Goal: Information Seeking & Learning: Learn about a topic

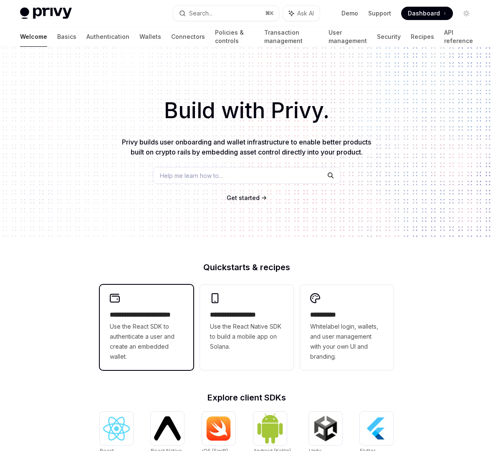
click at [139, 360] on span "Use the React SDK to authenticate a user and create an embedded wallet." at bounding box center [146, 341] width 73 height 40
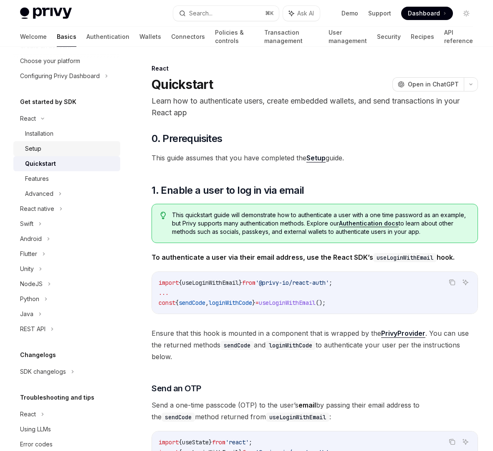
scroll to position [68, 0]
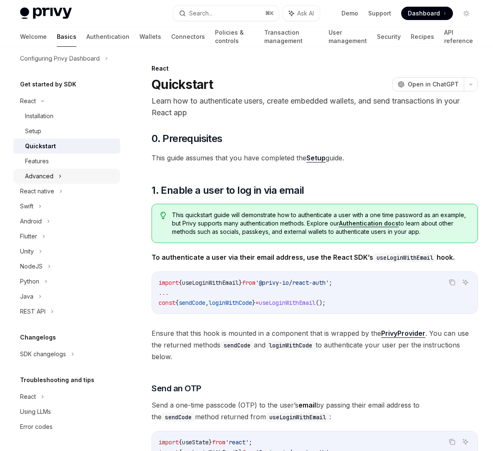
click at [61, 177] on icon at bounding box center [59, 176] width 3 height 10
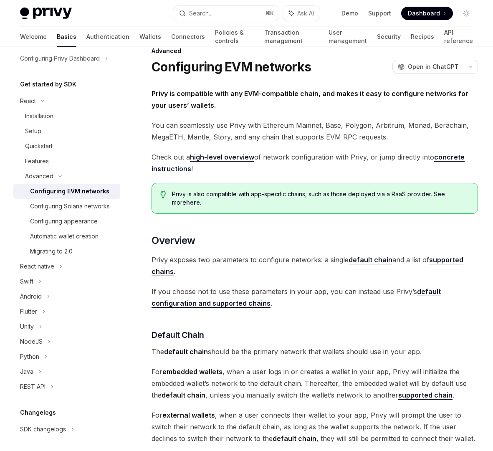
scroll to position [22, 0]
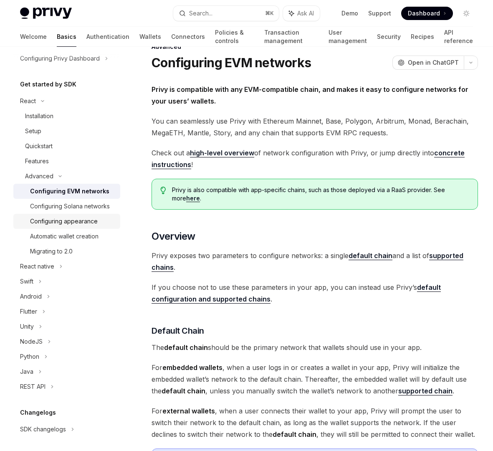
click at [83, 219] on div "Configuring appearance" at bounding box center [64, 221] width 68 height 10
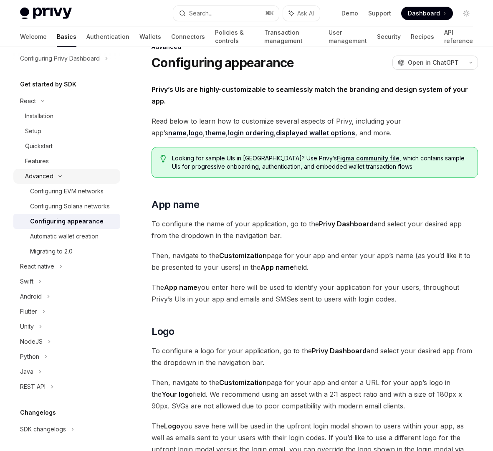
click at [55, 175] on icon at bounding box center [60, 175] width 10 height 3
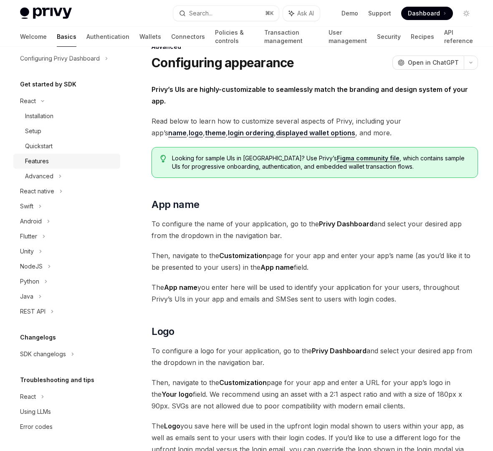
click at [46, 161] on div "Features" at bounding box center [37, 161] width 24 height 10
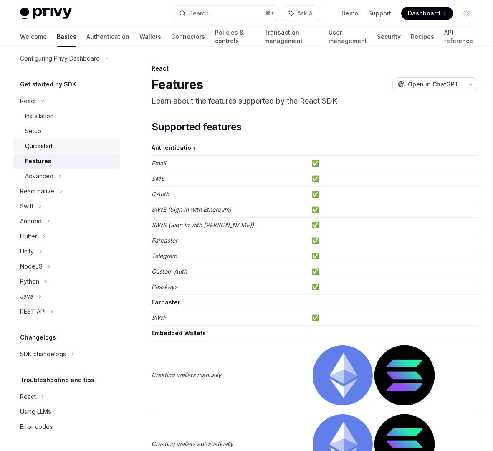
click at [49, 145] on div "Quickstart" at bounding box center [39, 146] width 28 height 10
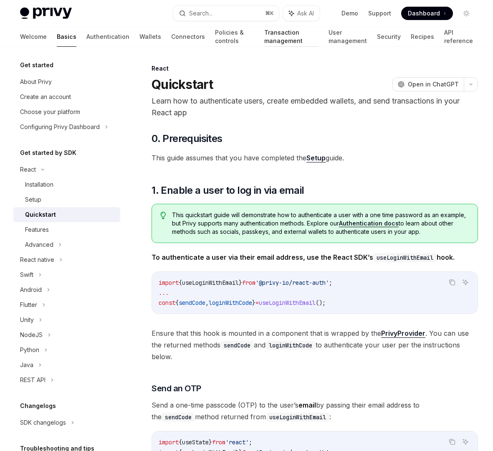
click at [264, 38] on link "Transaction management" at bounding box center [291, 37] width 54 height 20
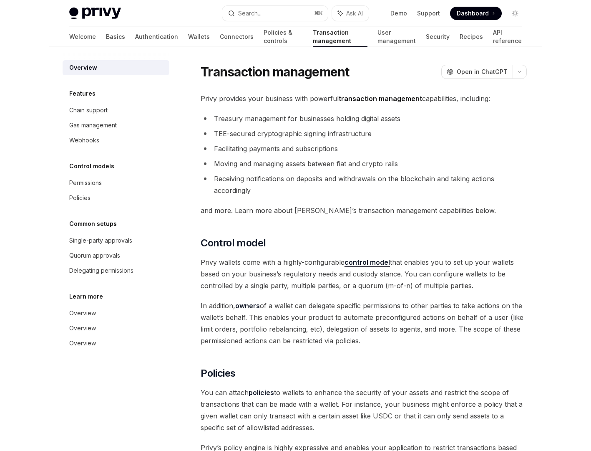
scroll to position [0, 0]
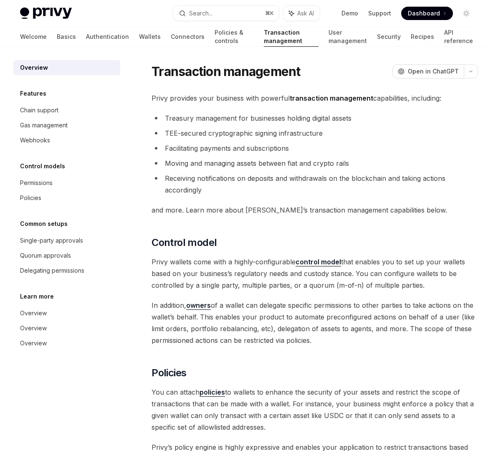
type textarea "*"
